Goal: Subscribe to service/newsletter

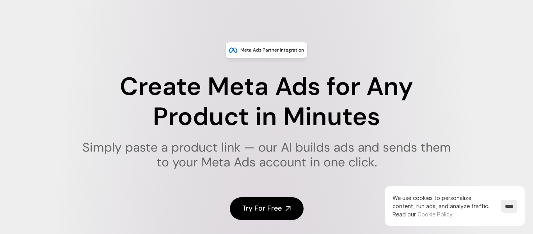
scroll to position [24, 0]
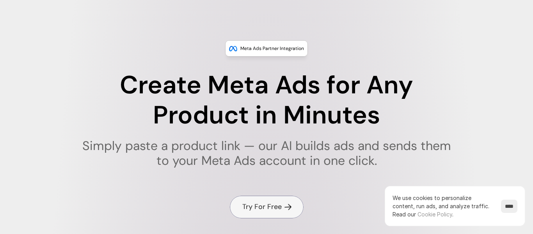
click at [245, 211] on link "Try For Free" at bounding box center [267, 206] width 74 height 22
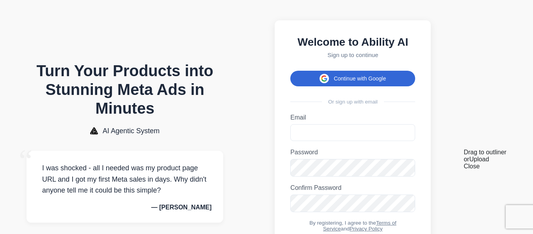
click at [415, 76] on button "Continue with Google" at bounding box center [352, 79] width 125 height 16
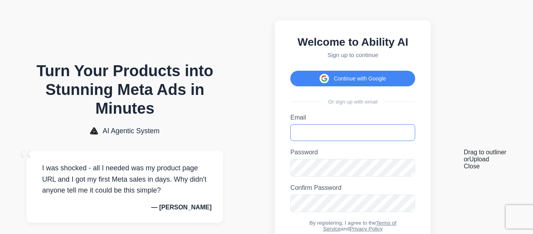
click at [352, 132] on input "Email" at bounding box center [352, 132] width 125 height 17
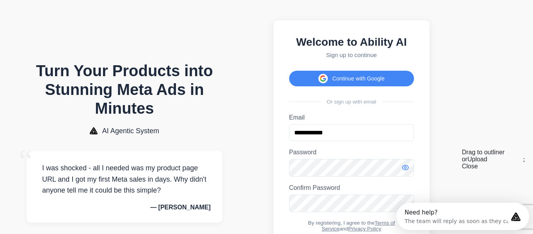
click at [409, 171] on icon "Toggle password visibility" at bounding box center [405, 167] width 8 height 8
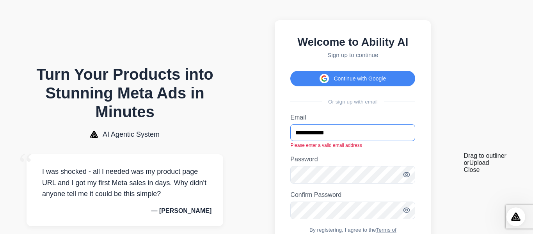
click at [391, 136] on input "**********" at bounding box center [352, 132] width 125 height 17
type input "**********"
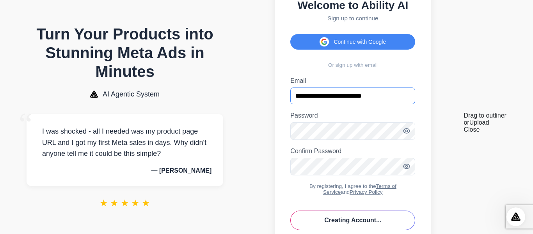
scroll to position [59, 0]
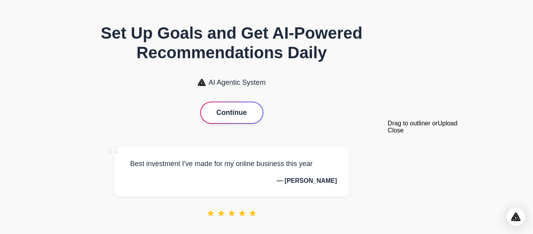
click at [263, 112] on button "Continue" at bounding box center [232, 112] width 62 height 21
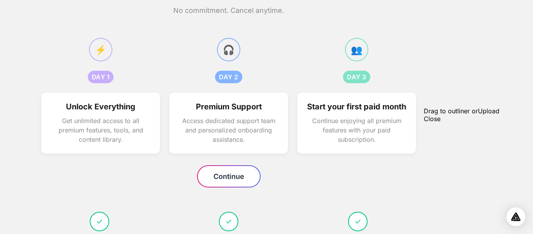
scroll to position [71, 0]
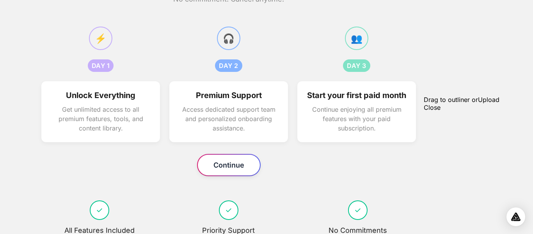
click at [260, 168] on button "Continue" at bounding box center [229, 164] width 62 height 21
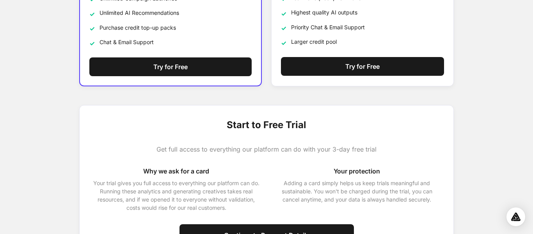
scroll to position [243, 0]
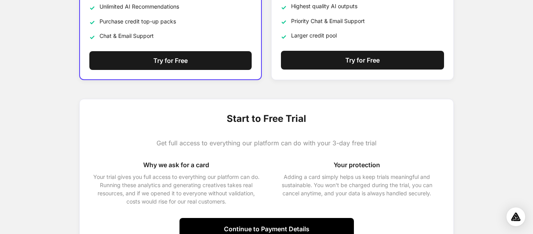
click at [279, 221] on button "Continue to Payment Details" at bounding box center [266, 229] width 174 height 22
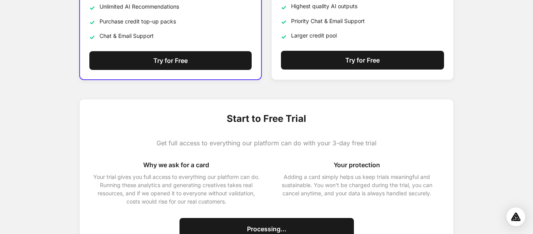
scroll to position [304, 0]
